Goal: Task Accomplishment & Management: Use online tool/utility

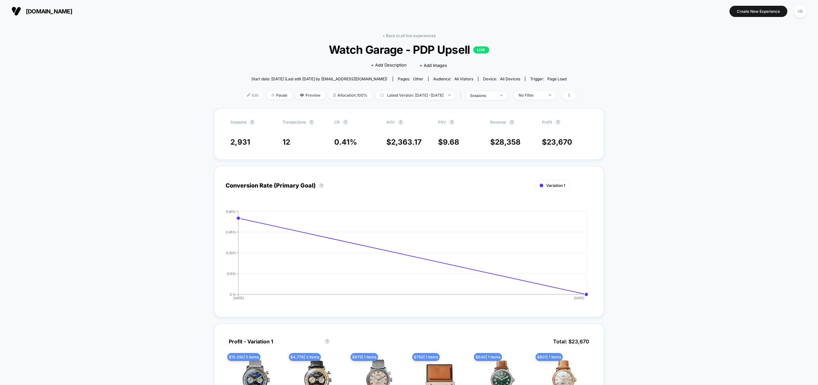
click at [245, 97] on span "Edit" at bounding box center [252, 95] width 21 height 9
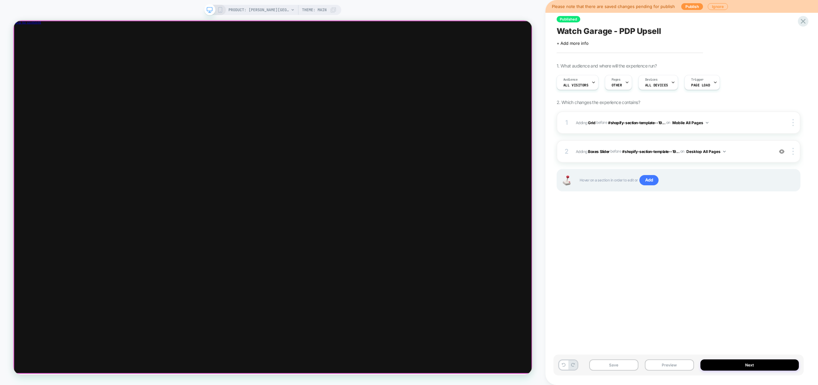
click at [400, 26] on div at bounding box center [359, 26] width 692 height 0
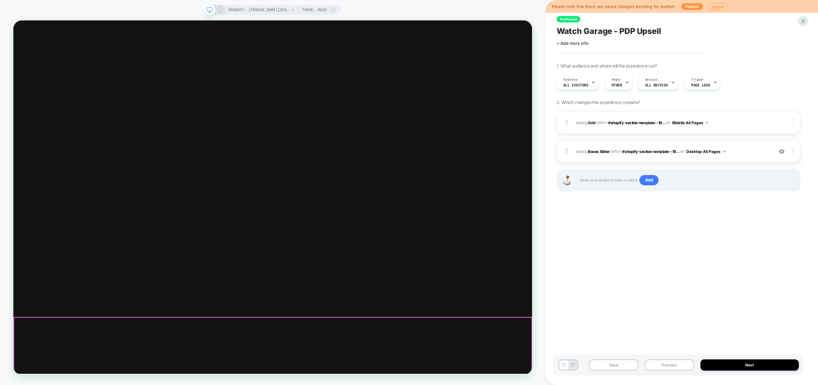
scroll to position [3648, 0]
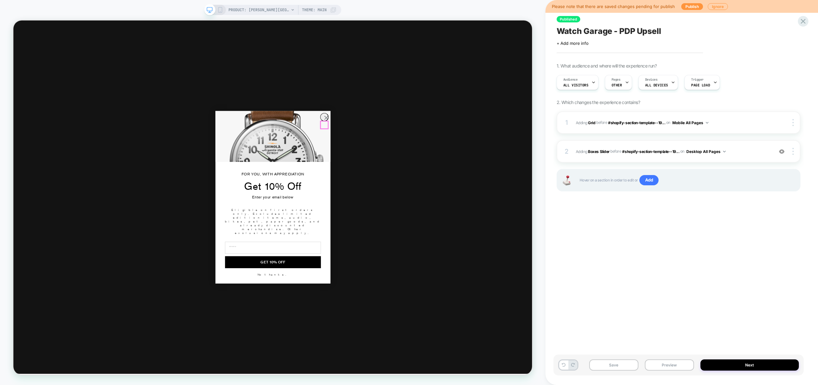
click at [428, 155] on circle "Close dialog" at bounding box center [430, 149] width 11 height 11
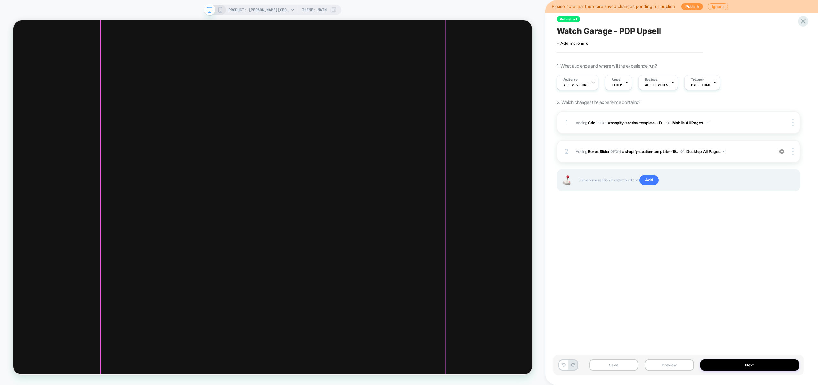
scroll to position [0, 0]
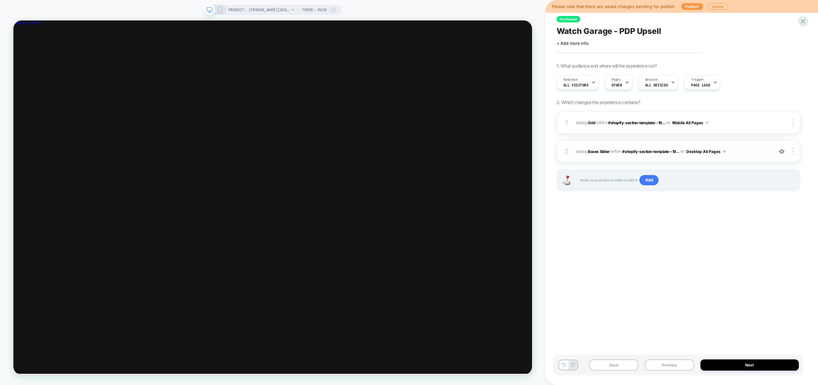
click at [781, 152] on img at bounding box center [781, 151] width 5 height 5
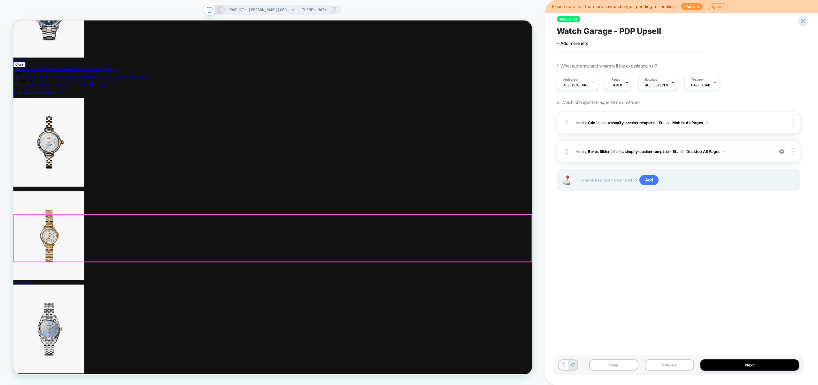
scroll to position [5328, 0]
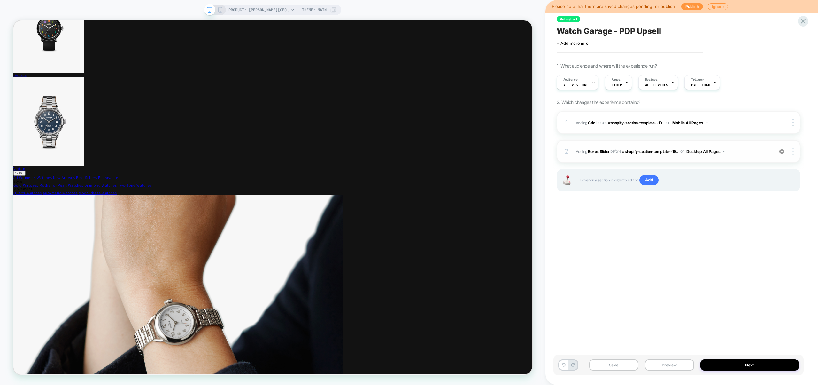
click at [794, 151] on div at bounding box center [794, 151] width 12 height 7
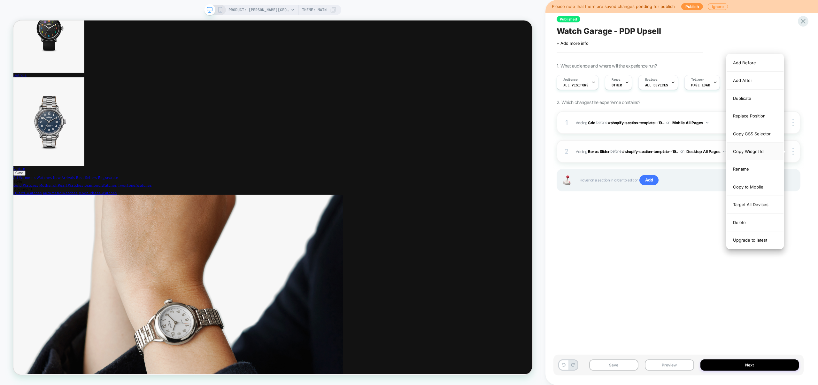
click at [750, 149] on div "Copy Widget Id" at bounding box center [755, 152] width 57 height 18
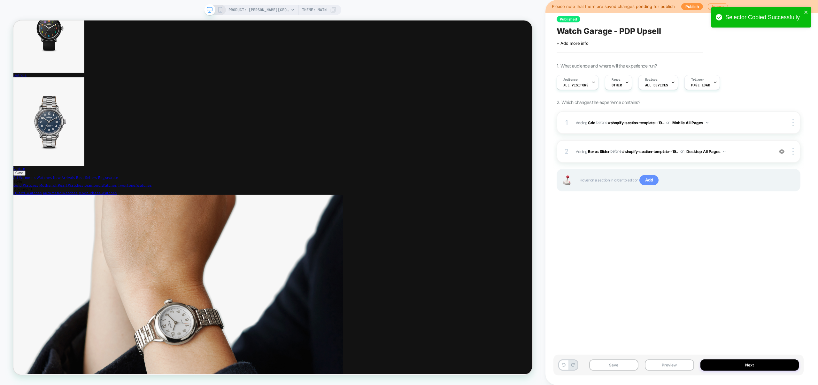
click at [647, 180] on span "Add" at bounding box center [649, 180] width 19 height 10
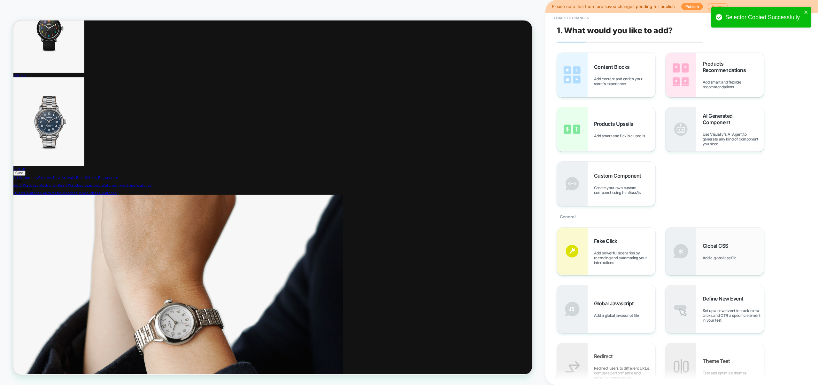
click at [691, 256] on img at bounding box center [681, 250] width 31 height 47
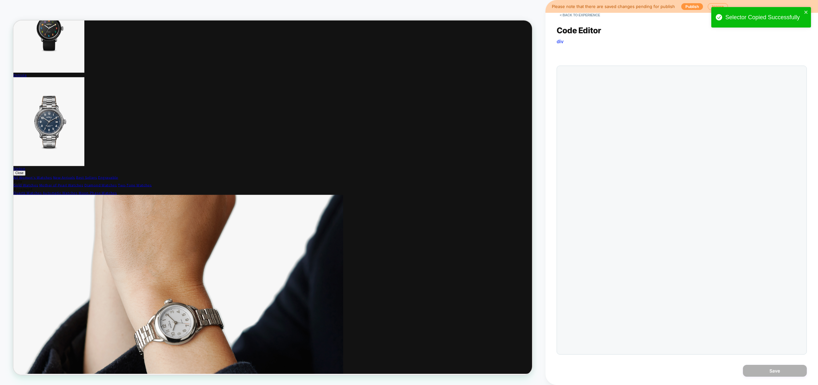
click at [697, 207] on div at bounding box center [682, 210] width 250 height 289
click at [634, 106] on div at bounding box center [695, 210] width 218 height 282
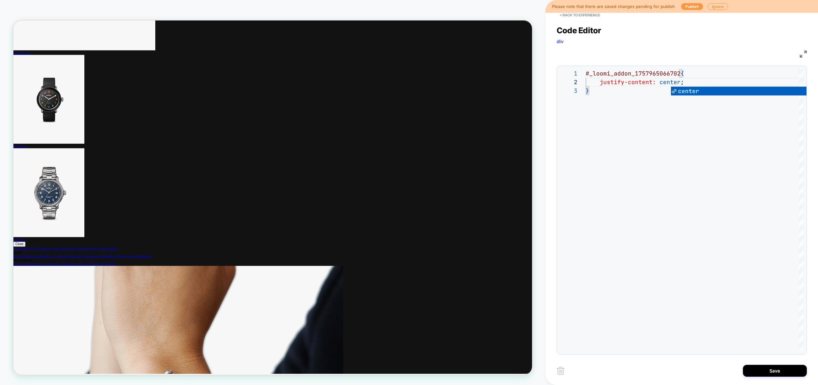
scroll to position [5280, 0]
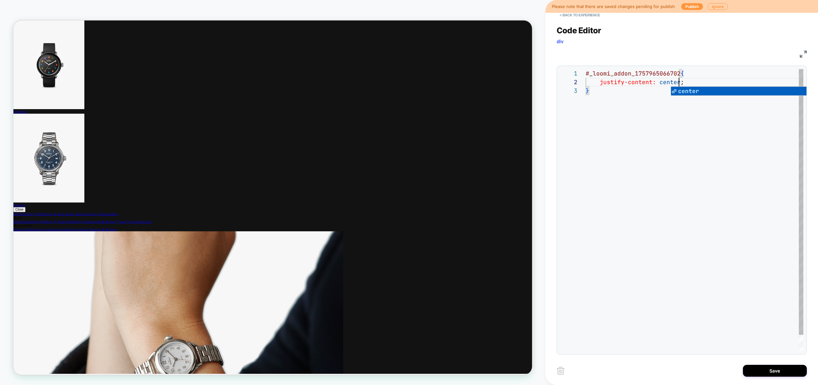
click at [695, 183] on div "# _ loomi_addon_1757965066702 { justify-content: center ; }" at bounding box center [695, 218] width 218 height 299
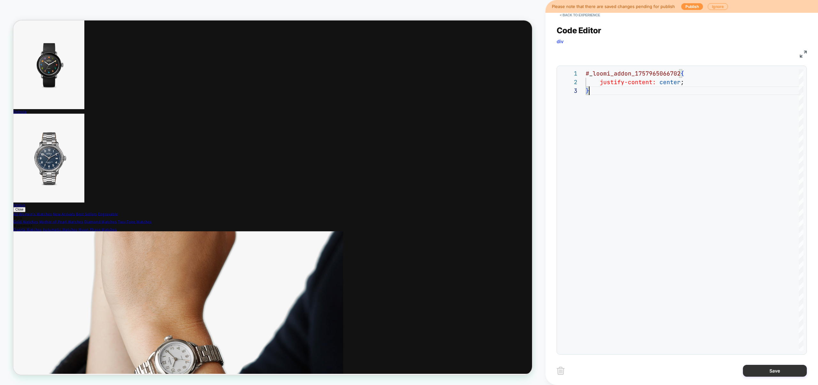
type textarea "**********"
click at [761, 371] on button "Save" at bounding box center [775, 370] width 64 height 12
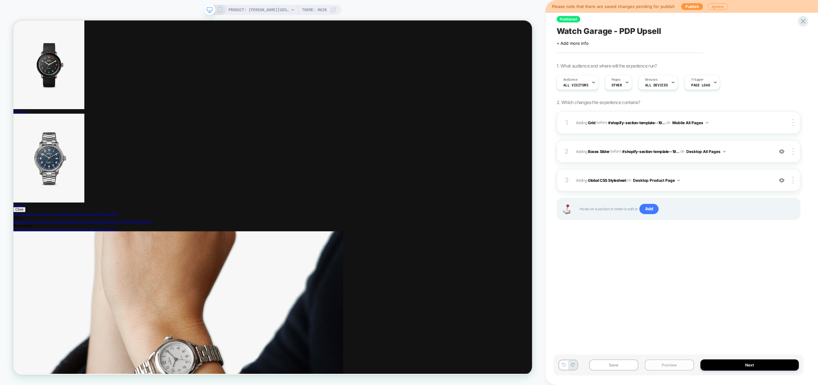
click at [680, 365] on button "Preview" at bounding box center [669, 364] width 49 height 11
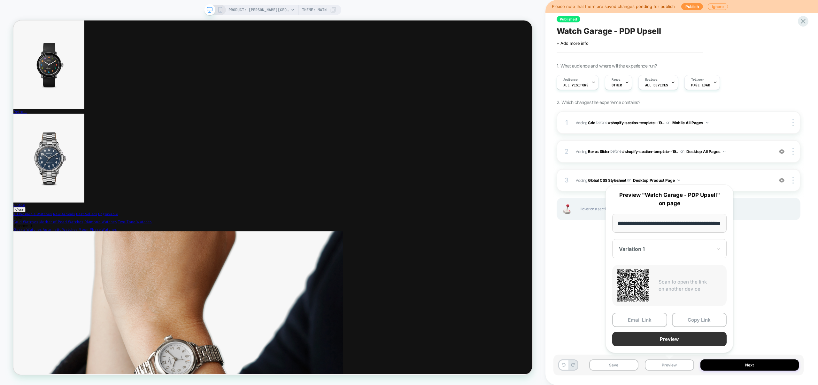
scroll to position [0, 0]
click at [678, 341] on button "Preview" at bounding box center [669, 338] width 114 height 14
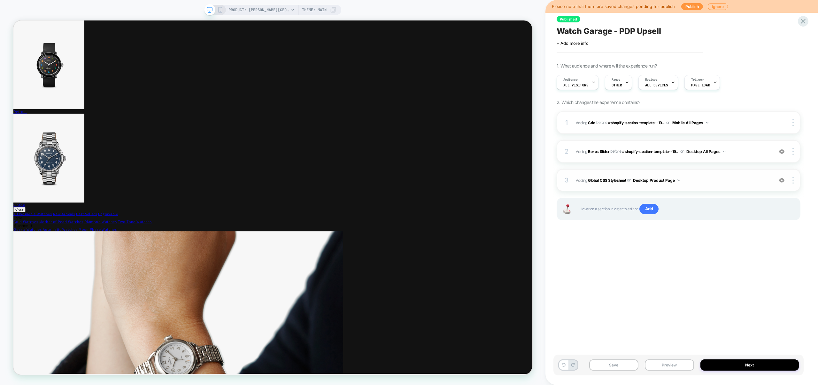
click at [703, 179] on span "Adding Global CSS Stylesheet on Desktop Product Page" at bounding box center [673, 180] width 194 height 8
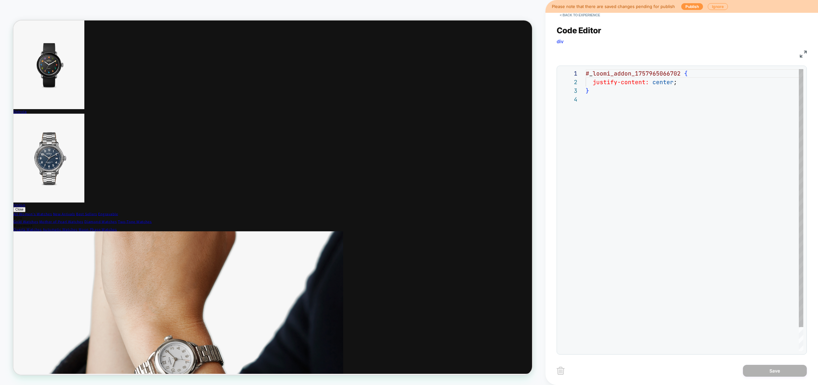
scroll to position [26, 0]
click at [682, 75] on div "# _ loomi_addon_1757965066702 { justify-content: center ; }" at bounding box center [695, 222] width 218 height 307
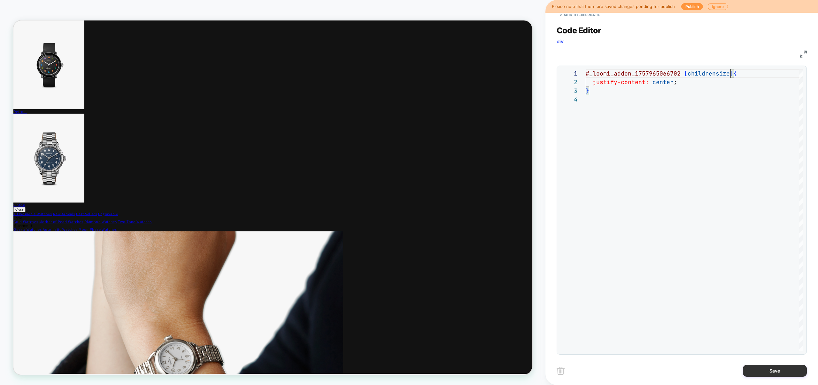
type textarea "**********"
click at [782, 373] on button "Save" at bounding box center [775, 370] width 64 height 12
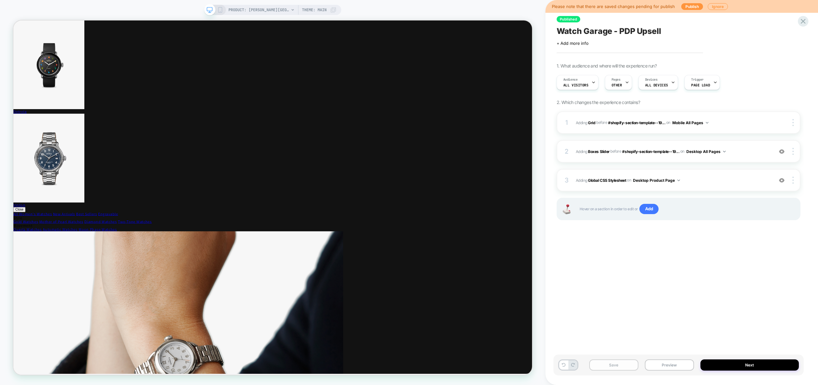
click at [618, 366] on button "Save" at bounding box center [613, 364] width 49 height 11
